Goal: Information Seeking & Learning: Find specific fact

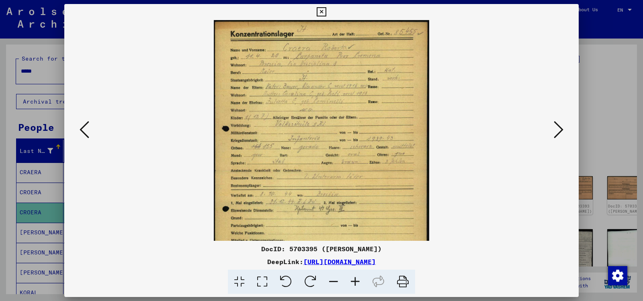
click at [356, 280] on icon at bounding box center [355, 282] width 22 height 25
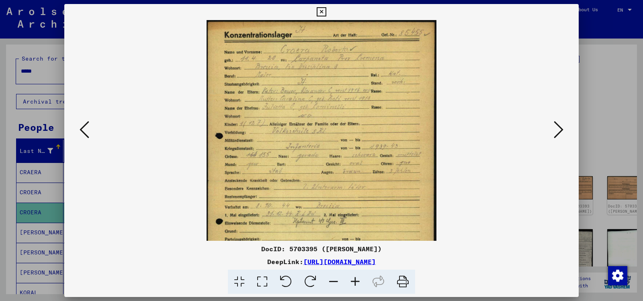
click at [356, 280] on icon at bounding box center [355, 282] width 22 height 25
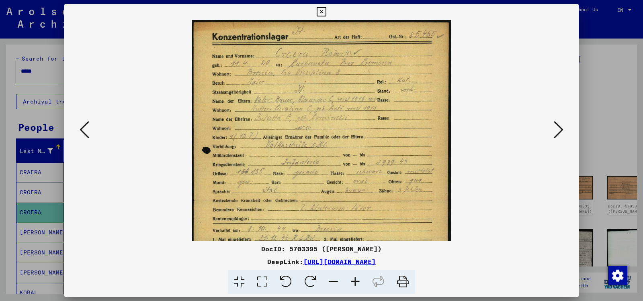
click at [356, 280] on icon at bounding box center [355, 282] width 22 height 25
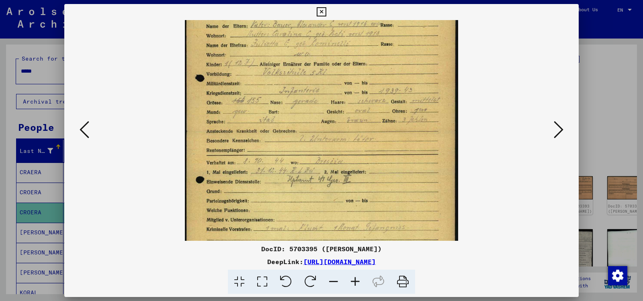
scroll to position [80, 0]
drag, startPoint x: 337, startPoint y: 187, endPoint x: 337, endPoint y: 106, distance: 81.2
click at [337, 106] on img at bounding box center [321, 131] width 273 height 382
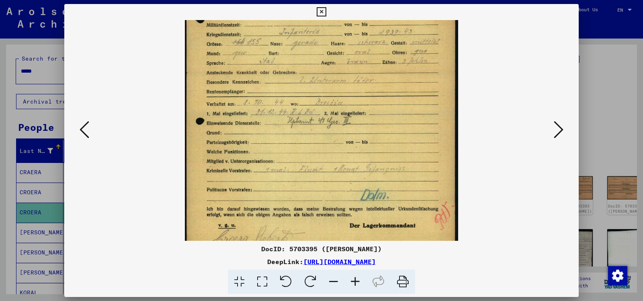
scroll to position [139, 0]
drag, startPoint x: 439, startPoint y: 132, endPoint x: 412, endPoint y: 75, distance: 62.9
click at [412, 75] on img at bounding box center [321, 72] width 273 height 382
click at [558, 131] on icon at bounding box center [559, 129] width 10 height 19
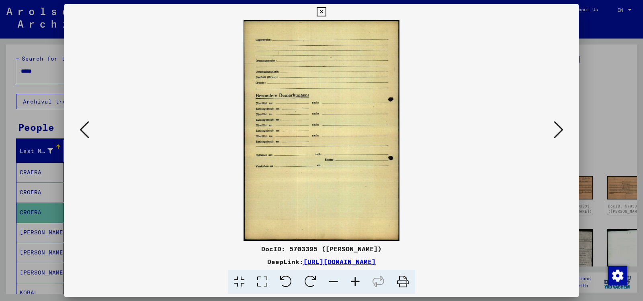
click at [558, 131] on icon at bounding box center [559, 129] width 10 height 19
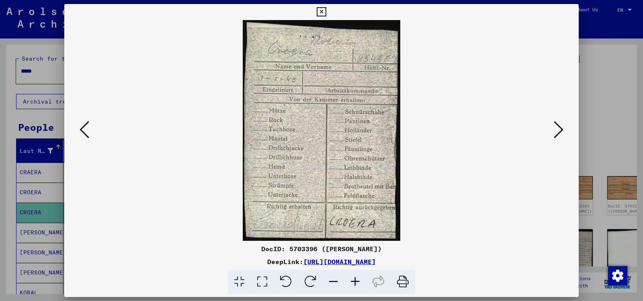
click at [558, 131] on icon at bounding box center [559, 129] width 10 height 19
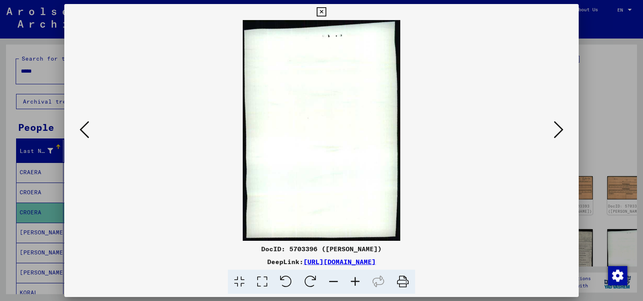
click at [558, 131] on icon at bounding box center [559, 129] width 10 height 19
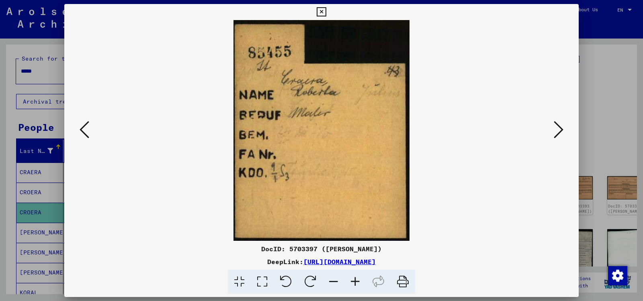
click at [558, 131] on icon at bounding box center [559, 129] width 10 height 19
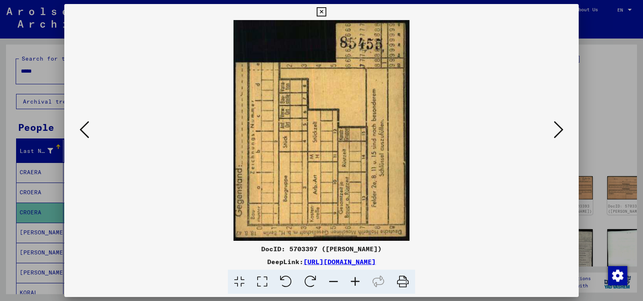
click at [558, 131] on icon at bounding box center [559, 129] width 10 height 19
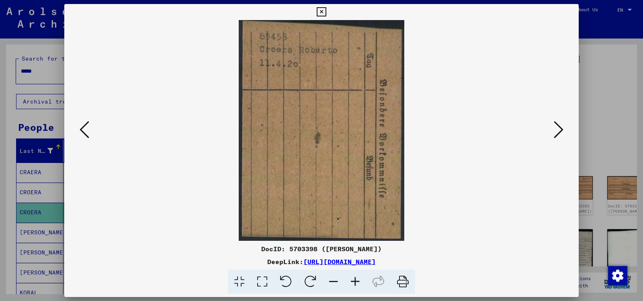
click at [558, 131] on icon at bounding box center [559, 129] width 10 height 19
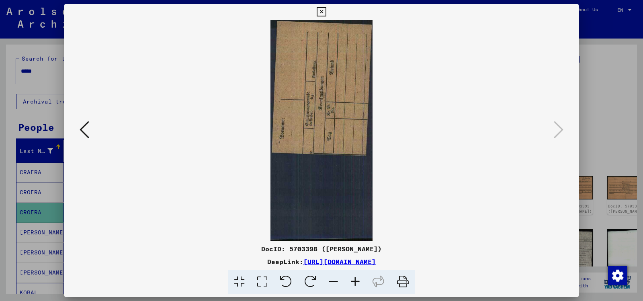
click at [326, 13] on icon at bounding box center [321, 12] width 9 height 10
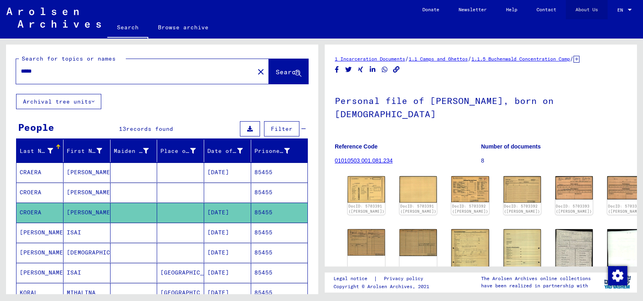
click at [571, 13] on link "About Us" at bounding box center [587, 9] width 42 height 19
click at [61, 71] on input "*****" at bounding box center [135, 71] width 229 height 8
type input "*"
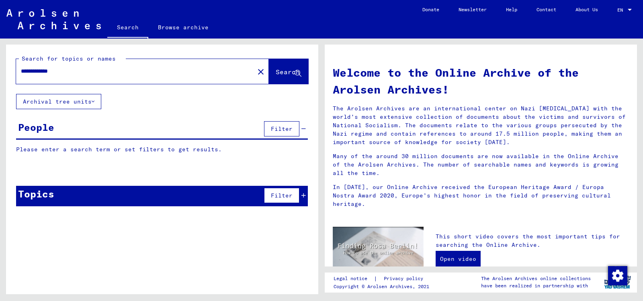
click at [303, 193] on icon at bounding box center [303, 196] width 4 height 6
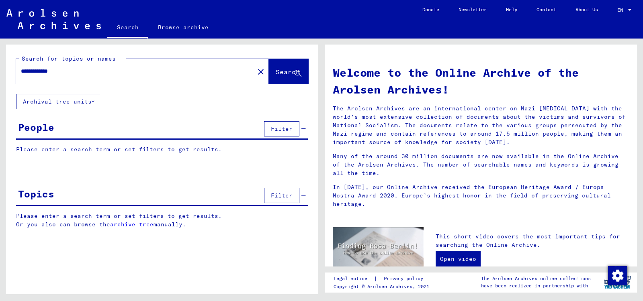
click at [119, 72] on input "**********" at bounding box center [133, 71] width 224 height 8
click at [276, 71] on span "Search" at bounding box center [288, 72] width 24 height 8
click at [276, 73] on span "Search" at bounding box center [288, 72] width 24 height 8
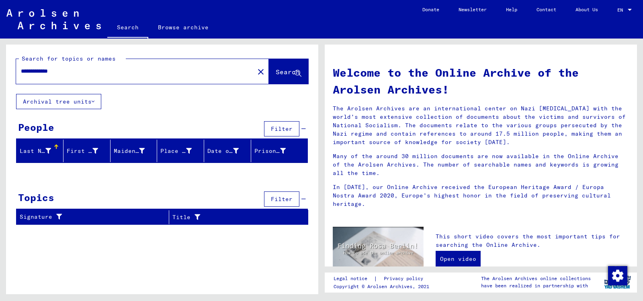
click at [77, 70] on input "**********" at bounding box center [133, 71] width 224 height 8
type input "*"
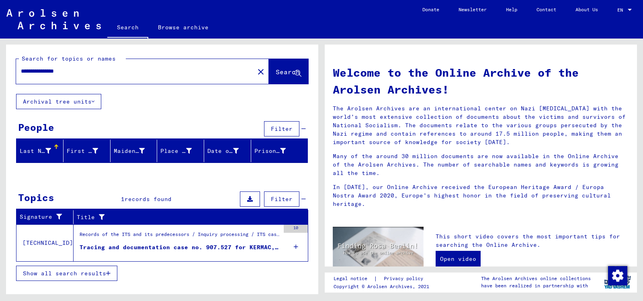
click at [297, 246] on icon at bounding box center [296, 247] width 4 height 28
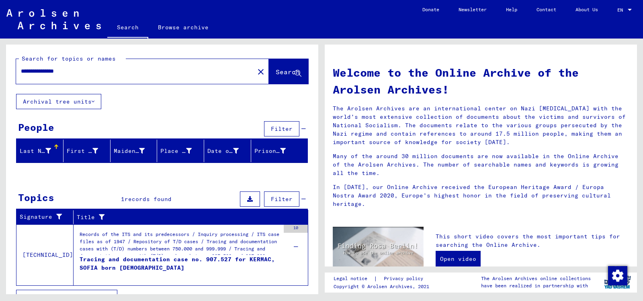
click at [251, 258] on div "Tracing and documentation case no. 907.527 for KERMAC, SOFIA born 22.12.1921" at bounding box center [180, 268] width 200 height 24
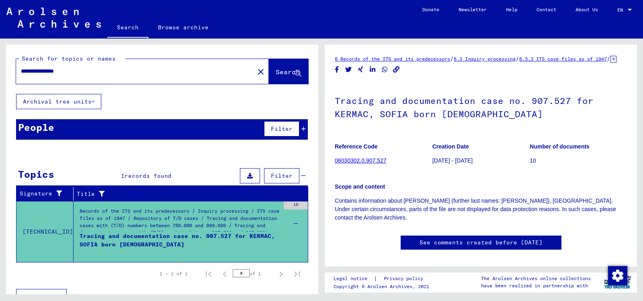
click at [370, 237] on yv-its-disqus "See comments created before January 2022" at bounding box center [481, 302] width 292 height 133
click at [55, 72] on input "**********" at bounding box center [135, 71] width 229 height 8
type input "**********"
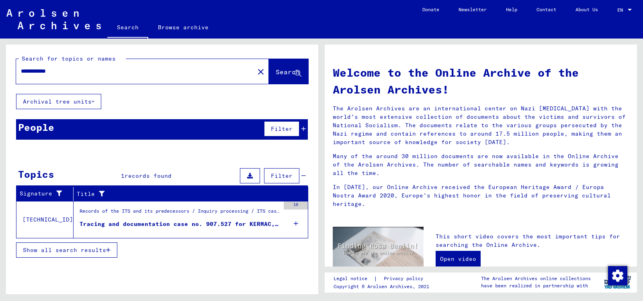
click at [304, 130] on icon at bounding box center [303, 129] width 4 height 6
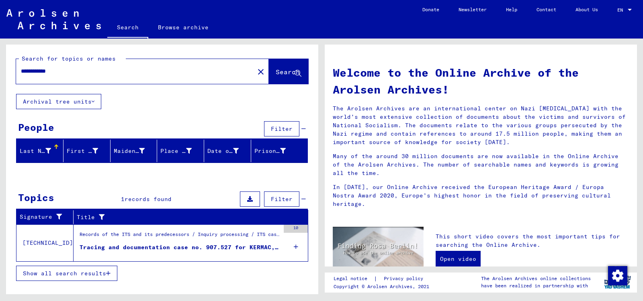
click at [162, 246] on div "Tracing and documentation case no. 907.527 for KERMAC, SOFIA born 22.12.1921" at bounding box center [180, 247] width 200 height 8
